Goal: Transaction & Acquisition: Obtain resource

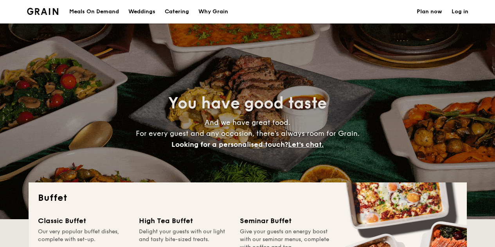
select select
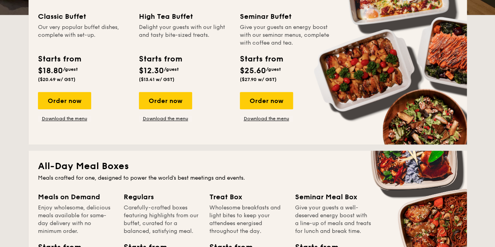
scroll to position [104, 0]
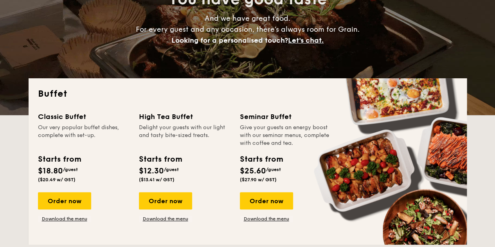
drag, startPoint x: 259, startPoint y: 126, endPoint x: 308, endPoint y: 143, distance: 51.9
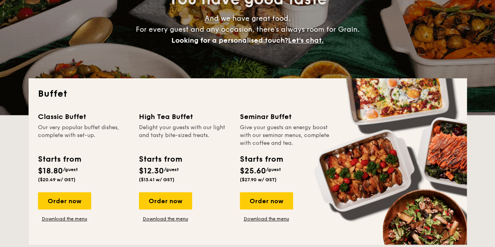
click at [308, 143] on div "Give your guests an energy boost with our seminar menus, complete with coffee a…" at bounding box center [285, 135] width 91 height 23
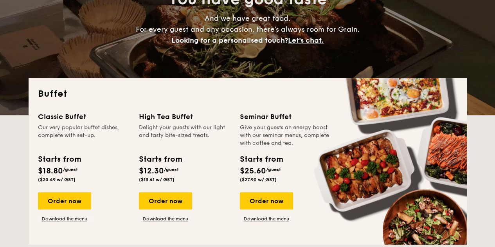
click at [292, 148] on div "Seminar Buffet Give your guests an energy boost with our seminar menus, complet…" at bounding box center [285, 148] width 91 height 75
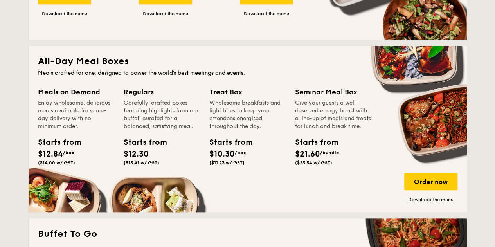
scroll to position [313, 0]
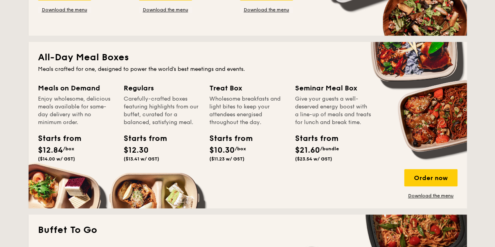
drag, startPoint x: 61, startPoint y: 106, endPoint x: 165, endPoint y: 144, distance: 111.6
click at [165, 143] on div "Meals on Demand Enjoy wholesome, delicious meals available for same-day deliver…" at bounding box center [247, 140] width 419 height 116
click at [256, 141] on div "Starts from $10.30 /box ($11.23 w/ GST)" at bounding box center [247, 149] width 82 height 32
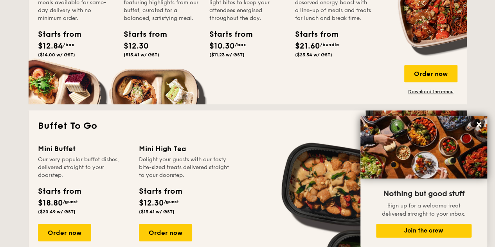
scroll to position [417, 0]
click at [478, 125] on icon at bounding box center [478, 124] width 5 height 5
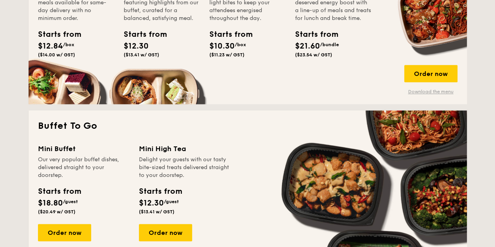
click at [431, 91] on link "Download the menu" at bounding box center [430, 91] width 53 height 6
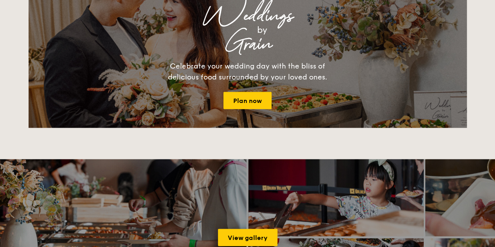
scroll to position [938, 0]
